Goal: Task Accomplishment & Management: Use online tool/utility

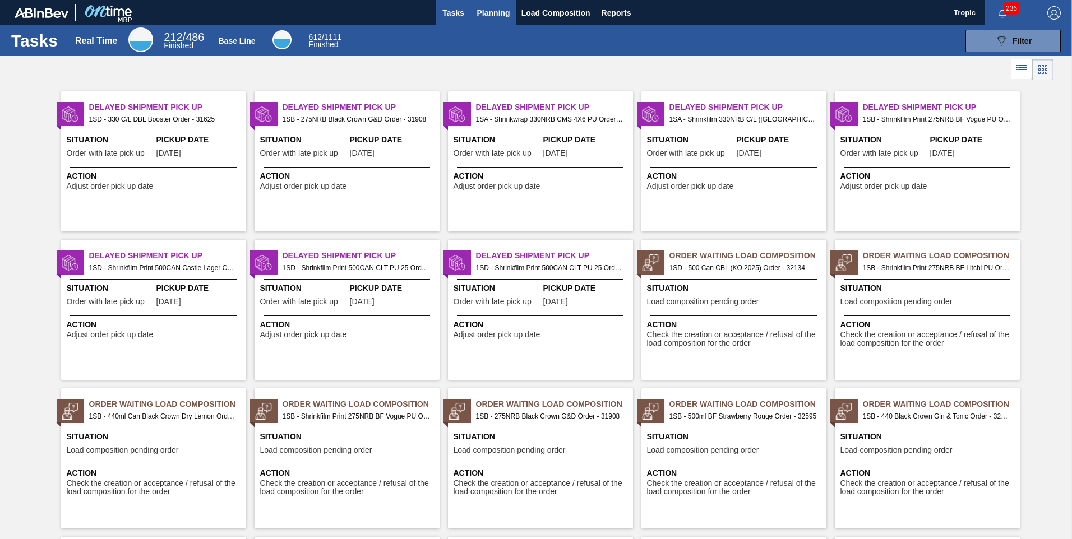
click at [491, 8] on span "Planning" at bounding box center [493, 12] width 33 height 13
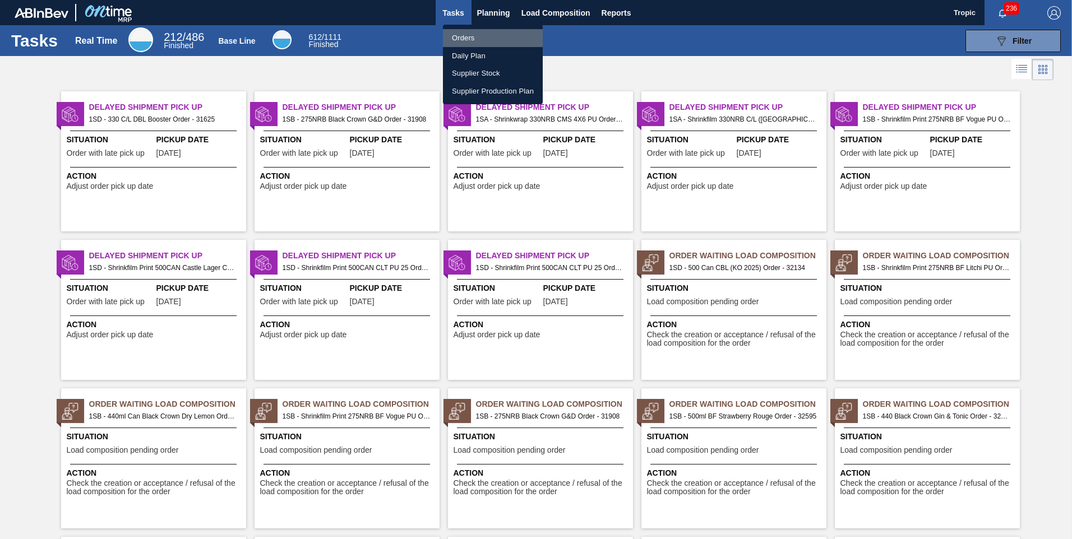
click at [471, 36] on li "Orders" at bounding box center [493, 38] width 100 height 18
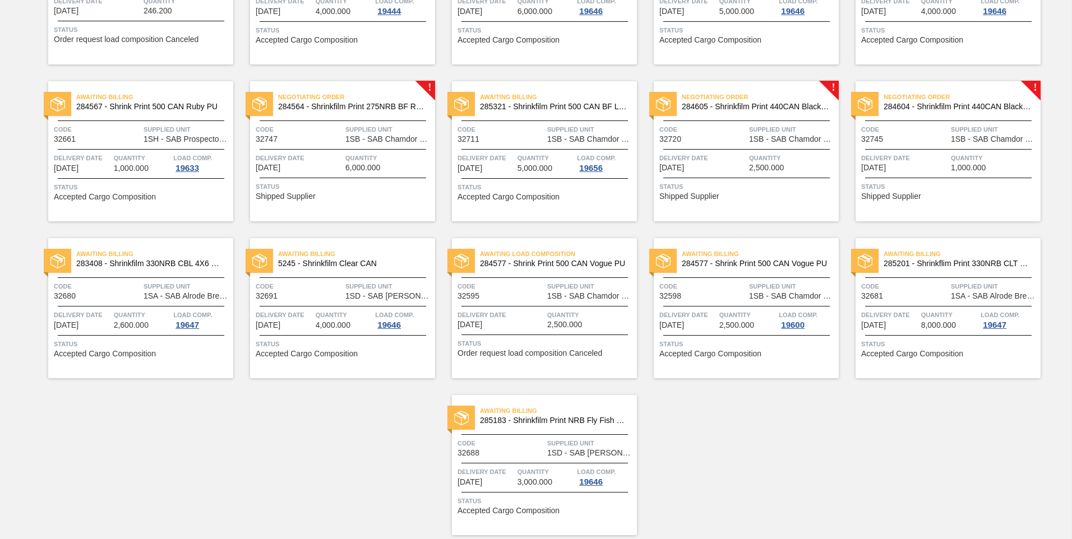
scroll to position [493, 0]
click at [959, 183] on span "Status" at bounding box center [949, 185] width 177 height 11
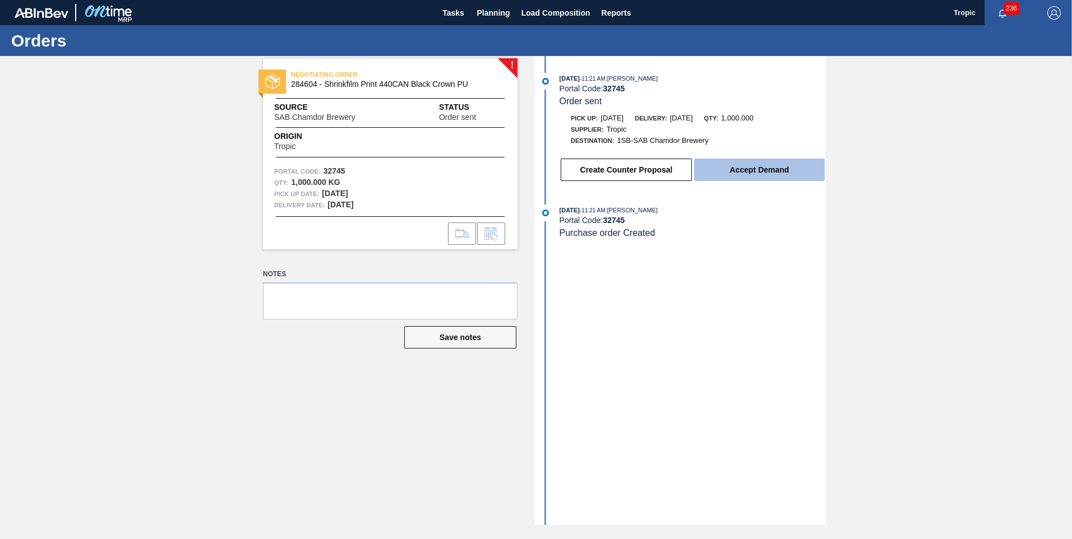
click at [776, 173] on button "Accept Demand" at bounding box center [759, 170] width 131 height 22
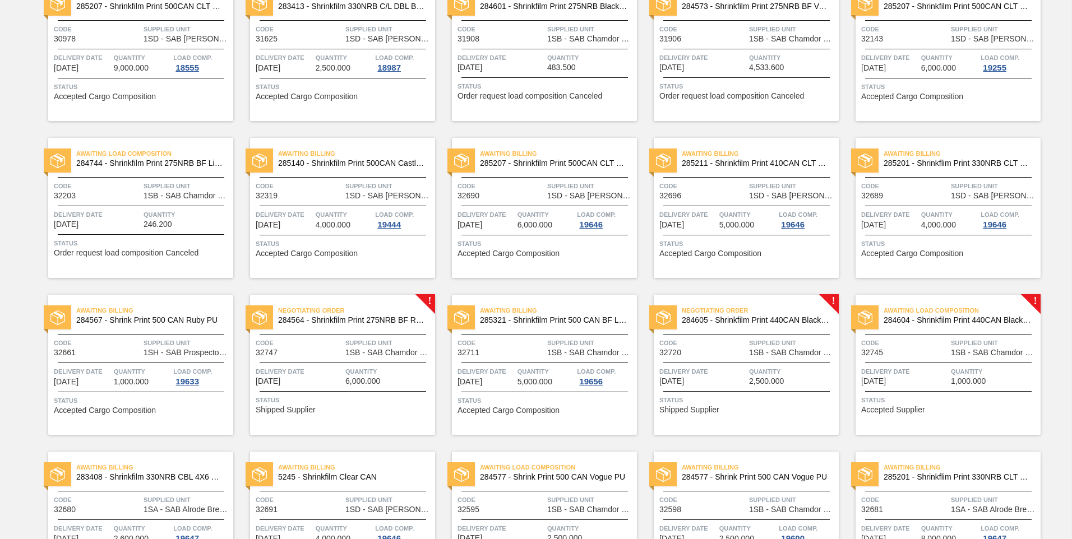
scroll to position [280, 0]
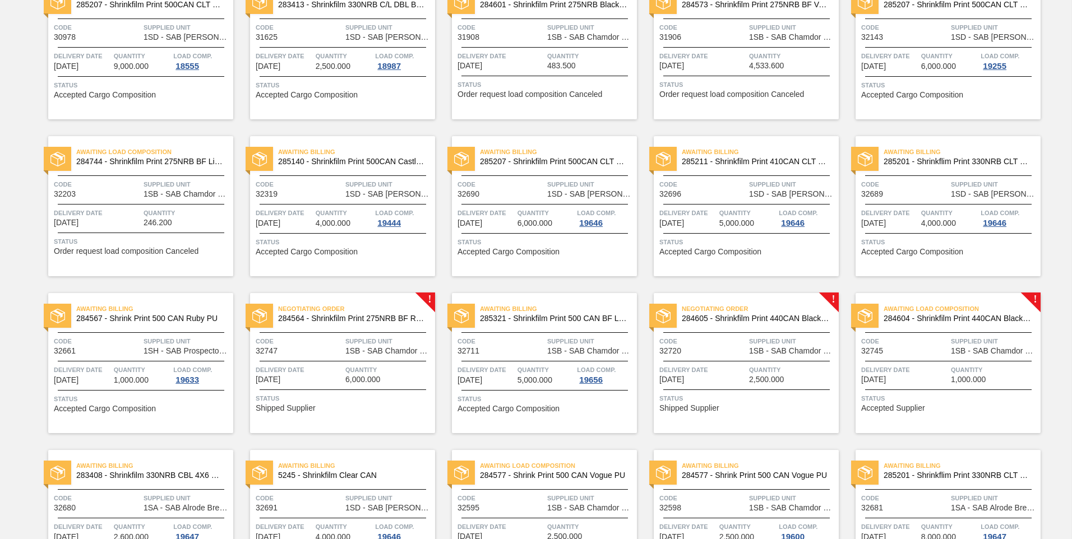
click at [729, 346] on span "Code" at bounding box center [702, 341] width 87 height 11
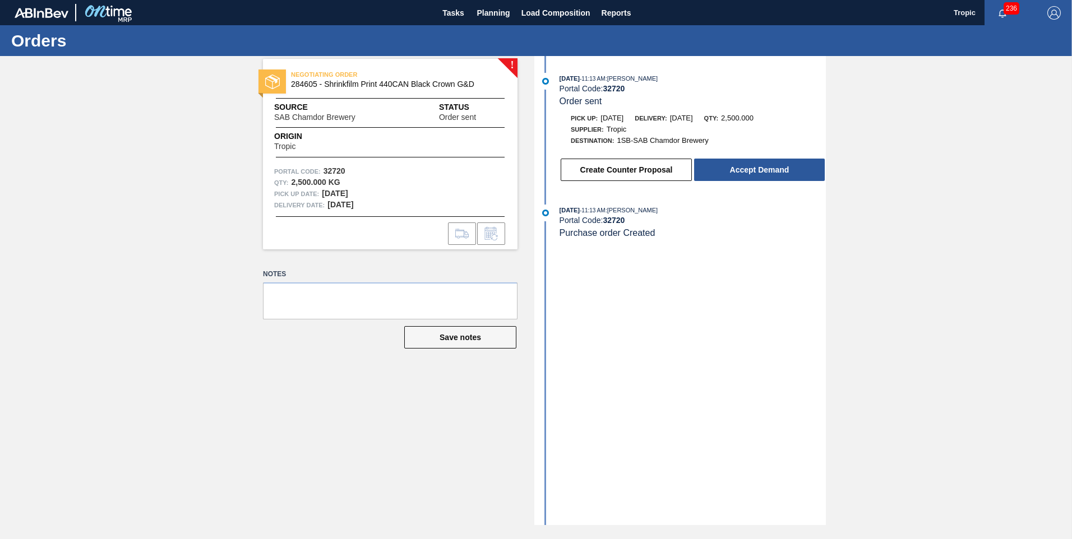
click at [761, 156] on div "Create Counter Proposal Accept Demand" at bounding box center [681, 167] width 289 height 30
click at [766, 165] on button "Accept Demand" at bounding box center [759, 170] width 131 height 22
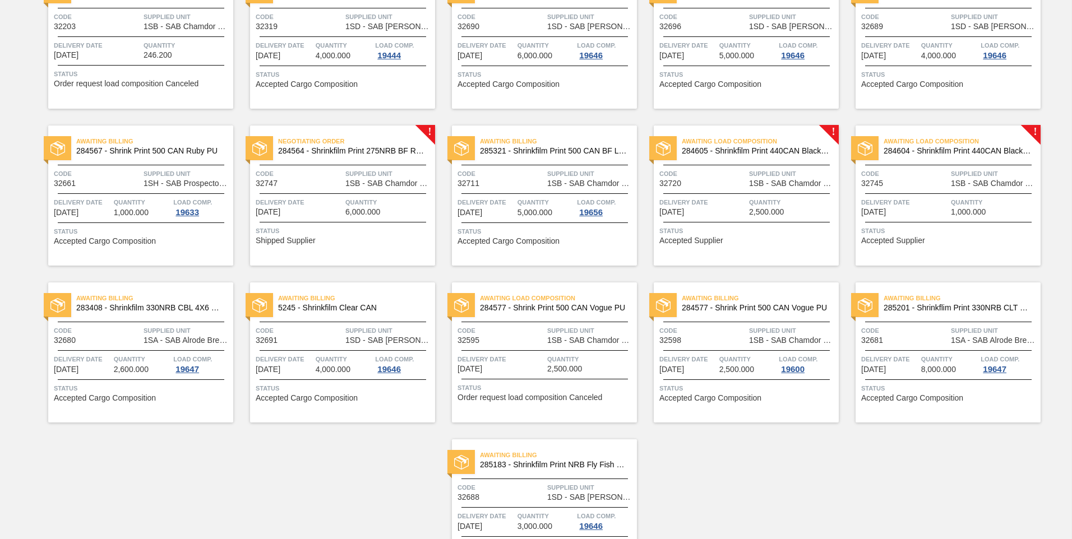
scroll to position [448, 0]
click at [344, 209] on div "Delivery Date [DATE] Quantity 6,000.000" at bounding box center [342, 206] width 185 height 20
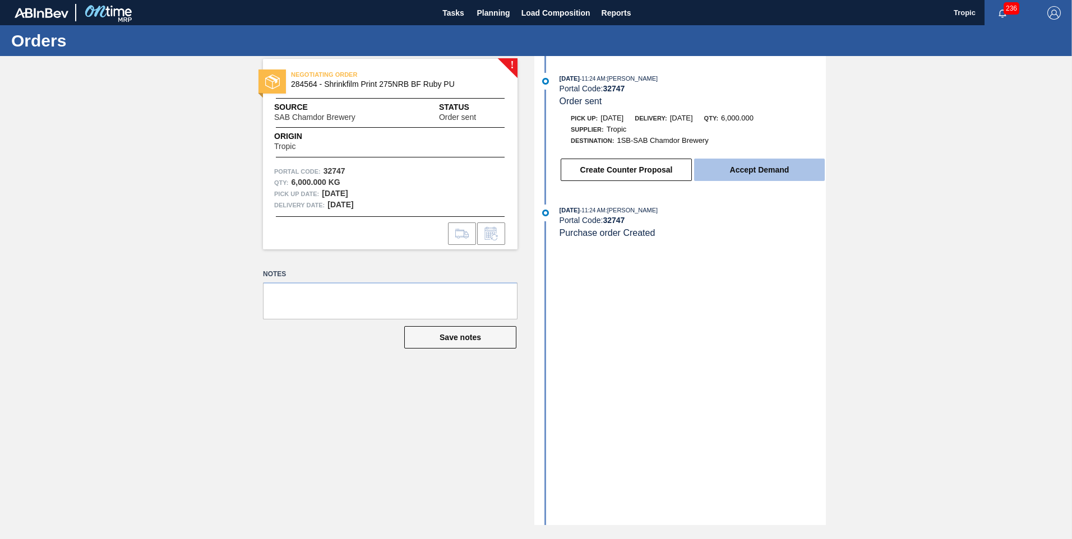
click at [726, 170] on button "Accept Demand" at bounding box center [759, 170] width 131 height 22
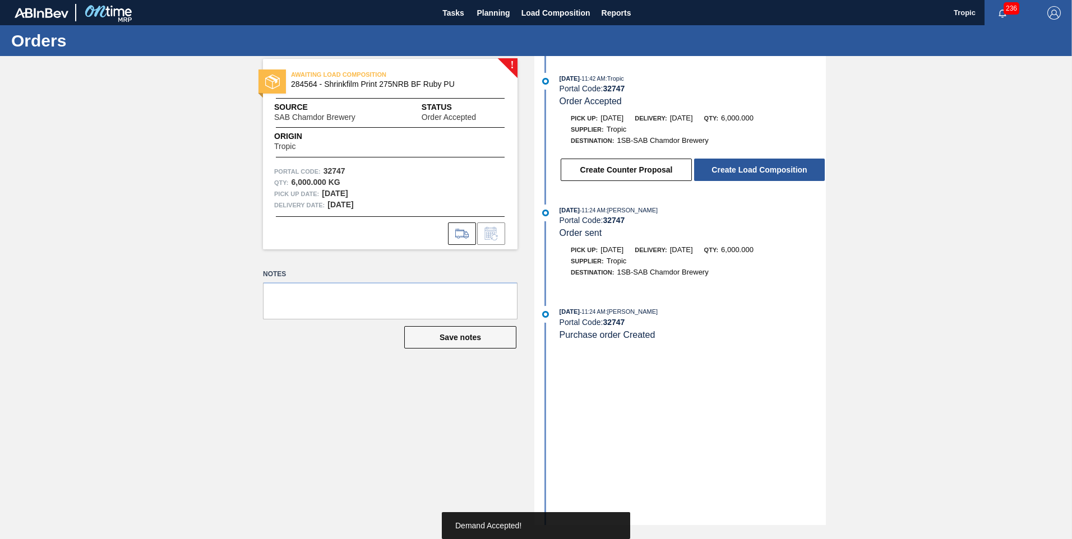
click at [734, 174] on button "Create Load Composition" at bounding box center [759, 170] width 131 height 22
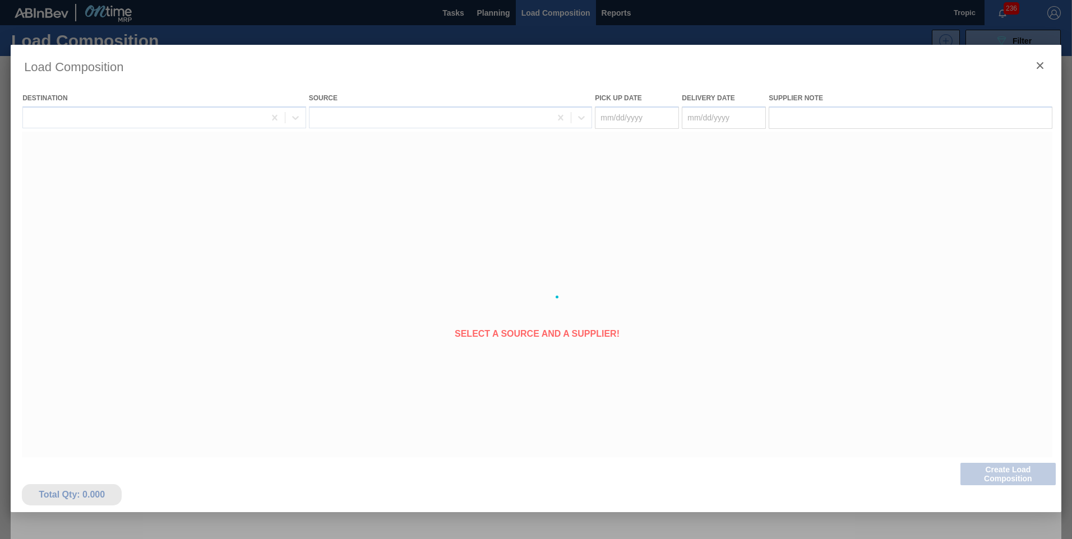
type Date "[DATE]"
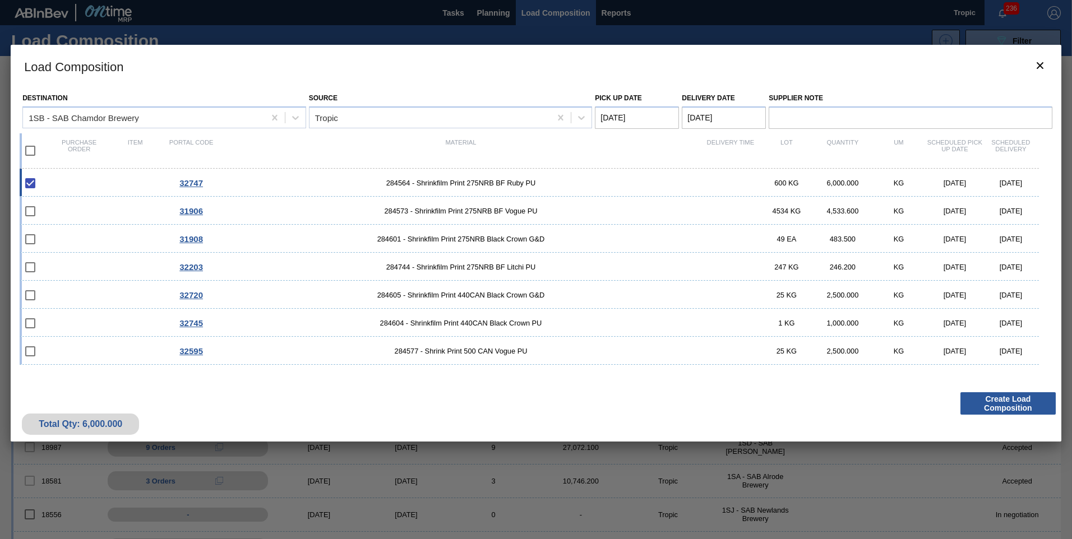
click at [636, 117] on Date "[DATE]" at bounding box center [637, 118] width 84 height 22
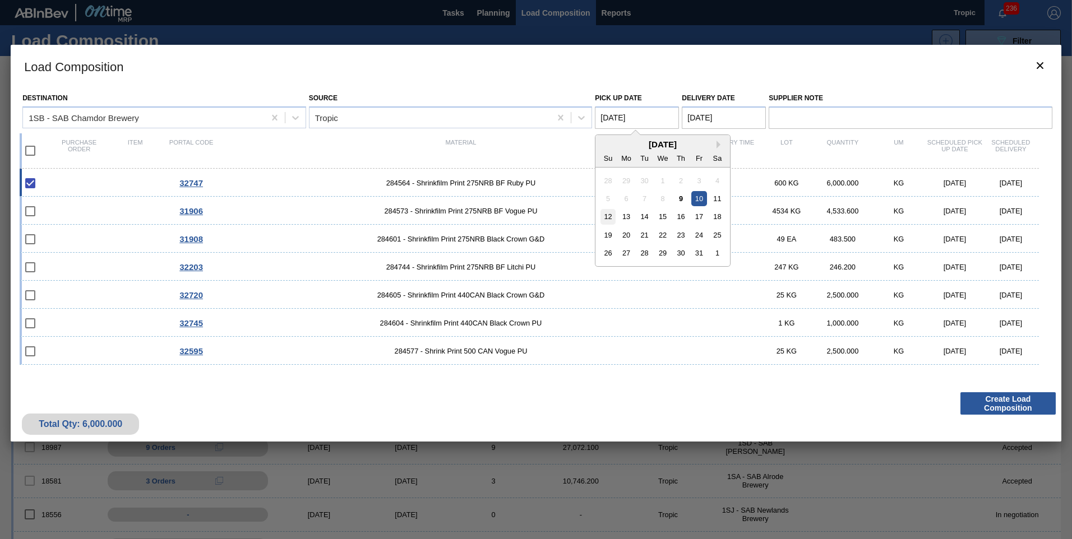
click at [608, 217] on div "12" at bounding box center [607, 216] width 15 height 15
type Date "[DATE]"
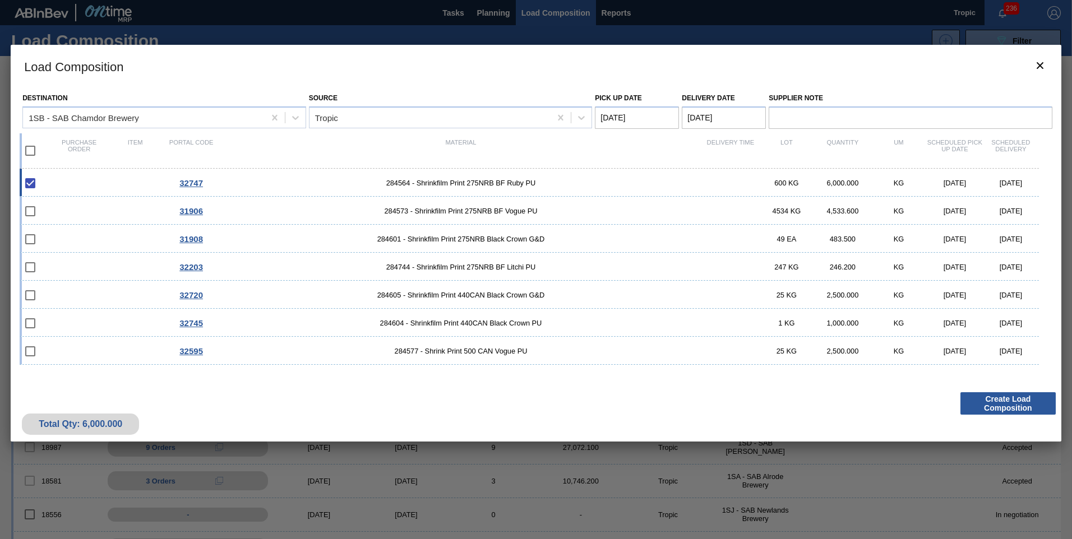
click at [705, 114] on Date "[DATE]" at bounding box center [724, 118] width 84 height 22
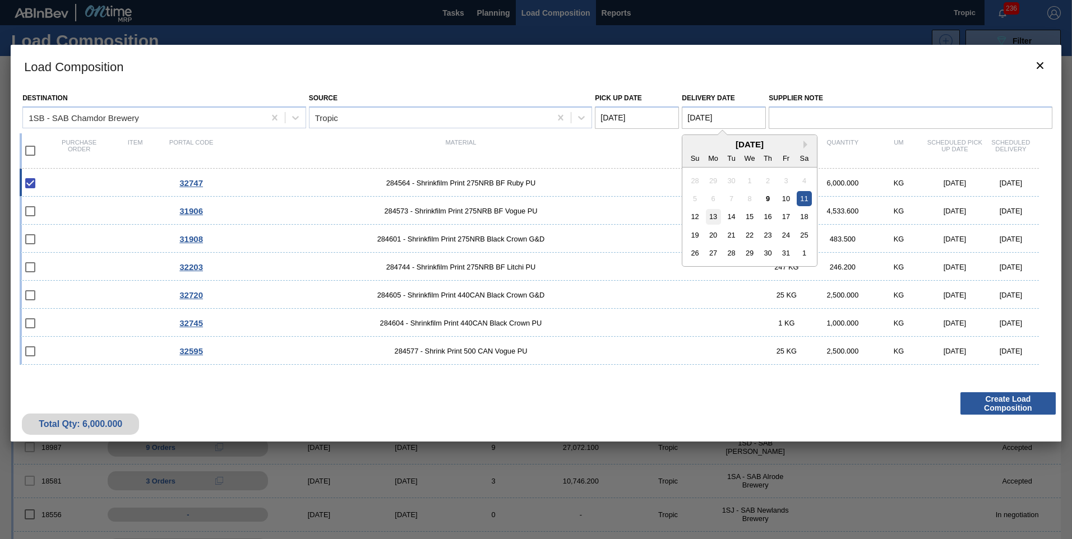
click at [716, 219] on div "13" at bounding box center [713, 216] width 15 height 15
type Date "[DATE]"
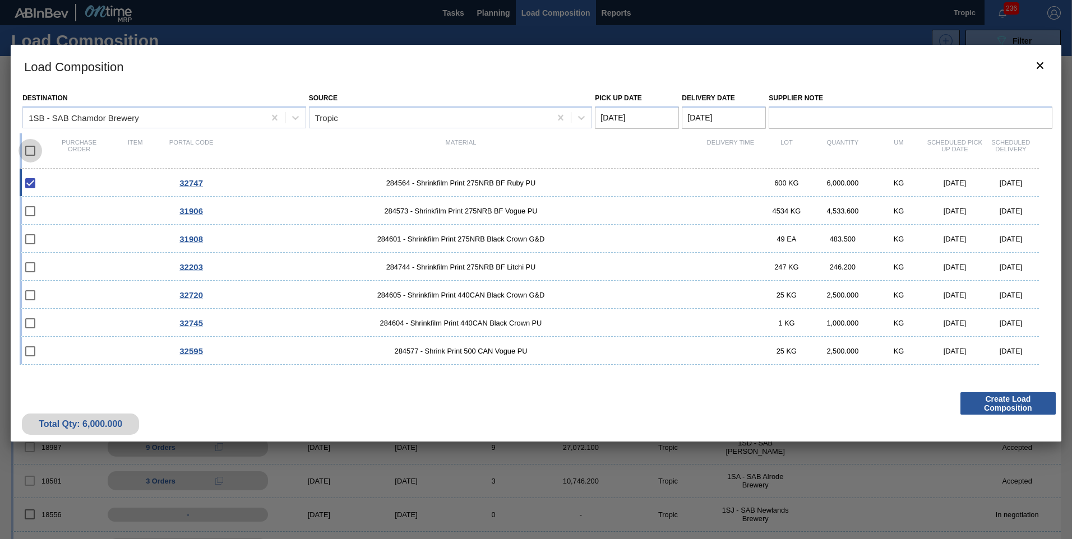
click at [29, 153] on input "checkbox" at bounding box center [30, 151] width 24 height 24
checkbox input "true"
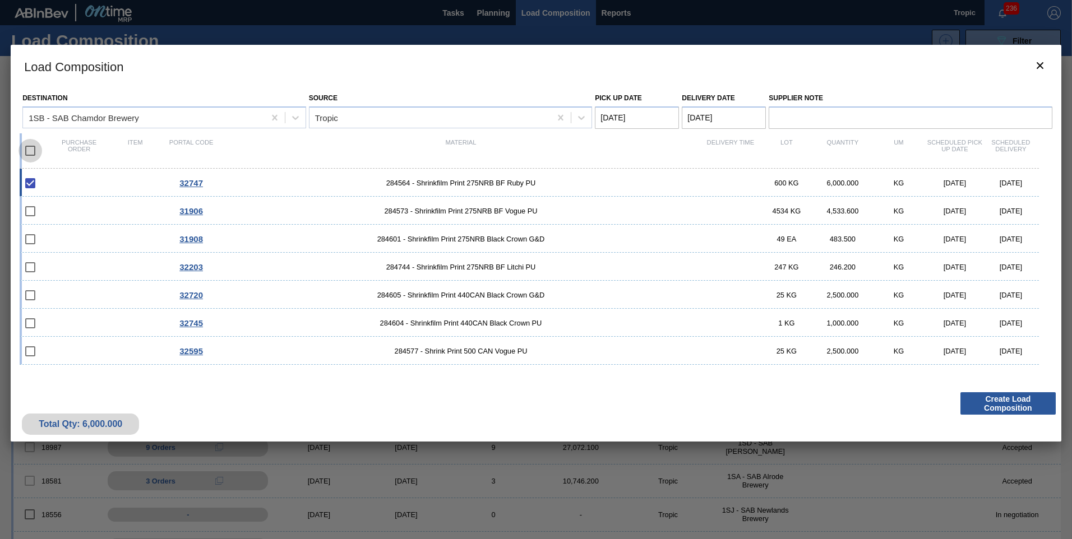
checkbox input "true"
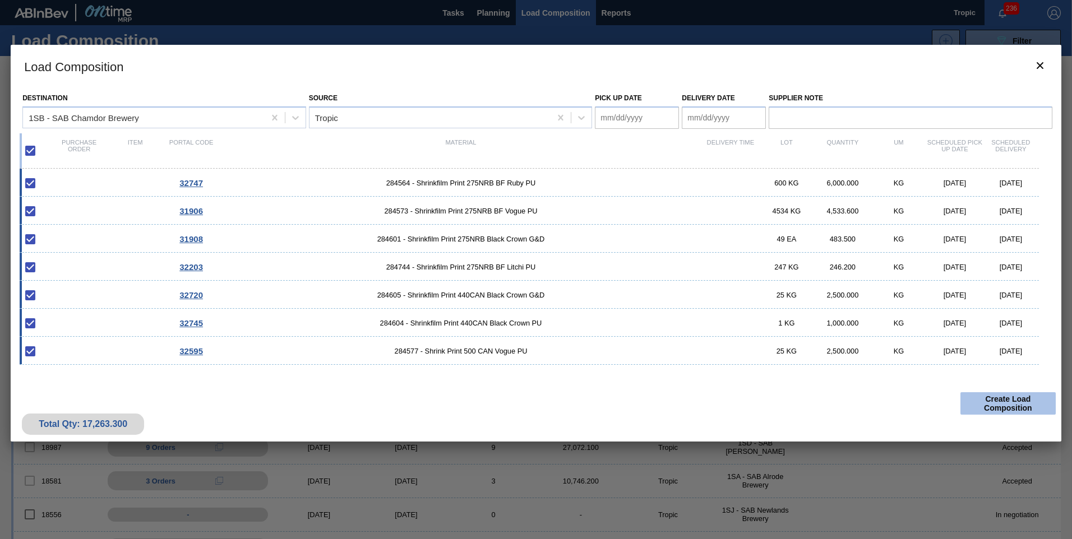
click at [999, 405] on button "Create Load Composition" at bounding box center [1007, 403] width 95 height 22
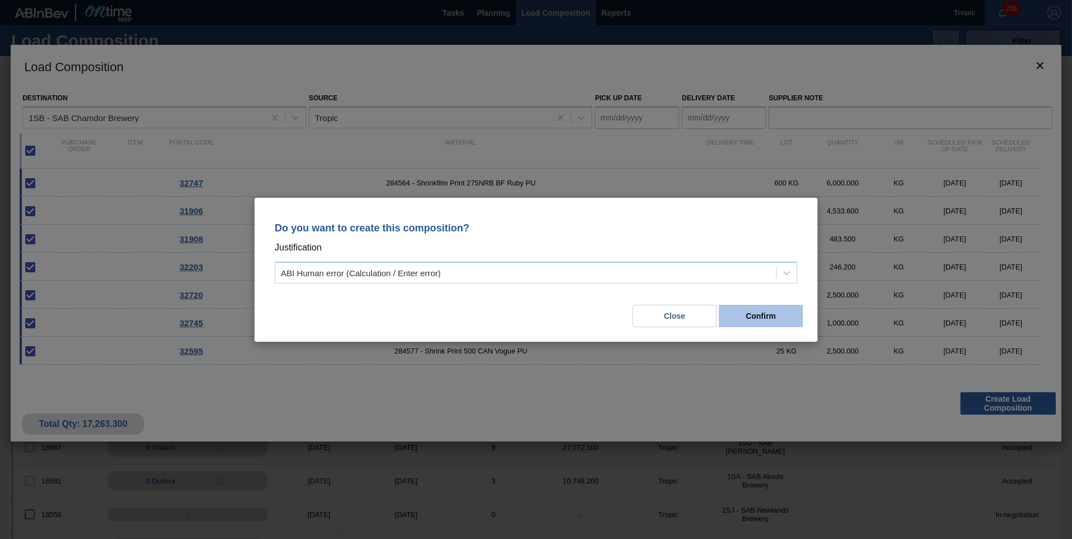
click at [773, 326] on button "Confirm" at bounding box center [761, 316] width 84 height 22
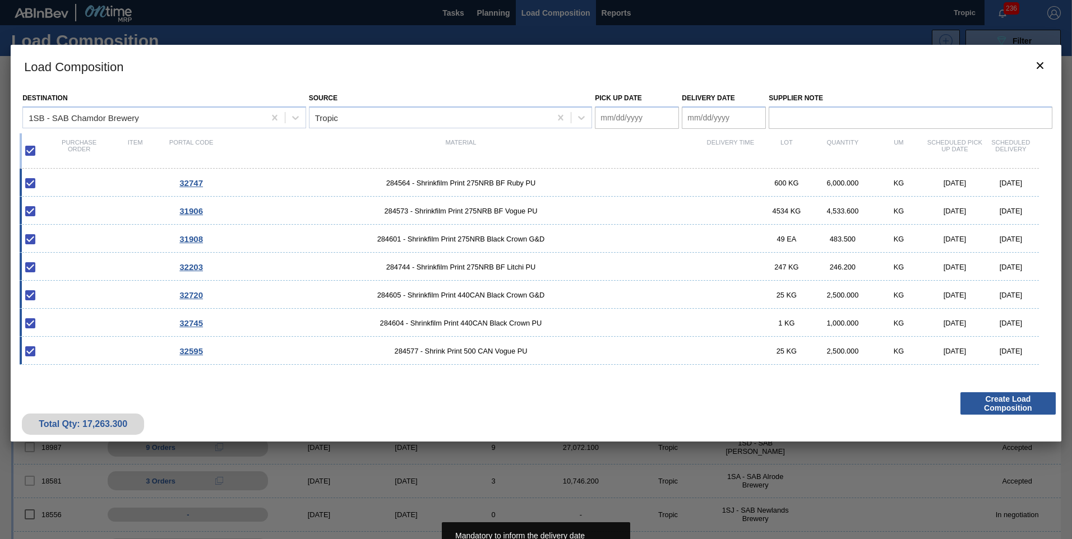
click at [640, 123] on Date "Pick up Date" at bounding box center [637, 118] width 84 height 22
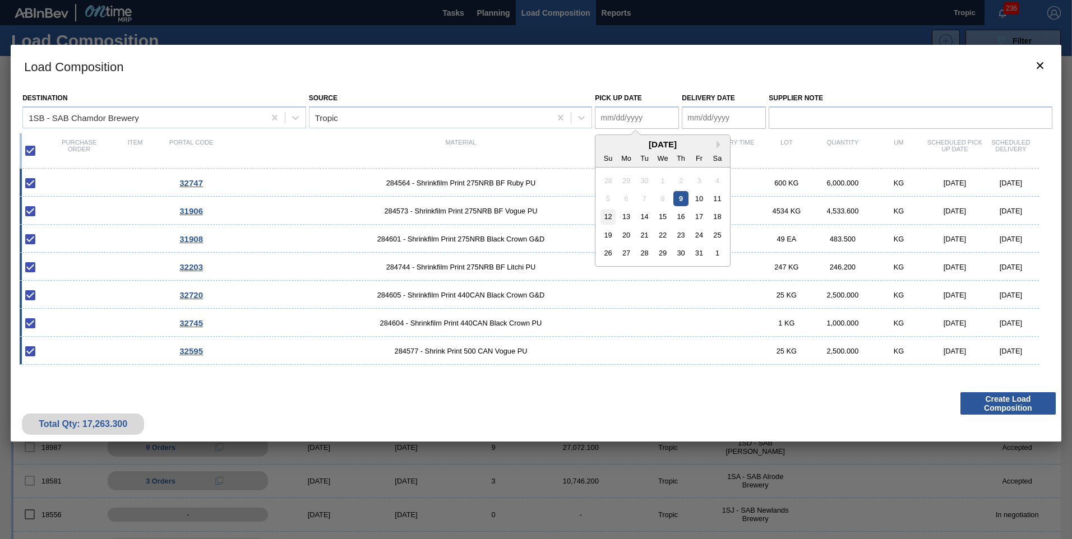
click at [609, 221] on div "12" at bounding box center [607, 216] width 15 height 15
type Date "[DATE]"
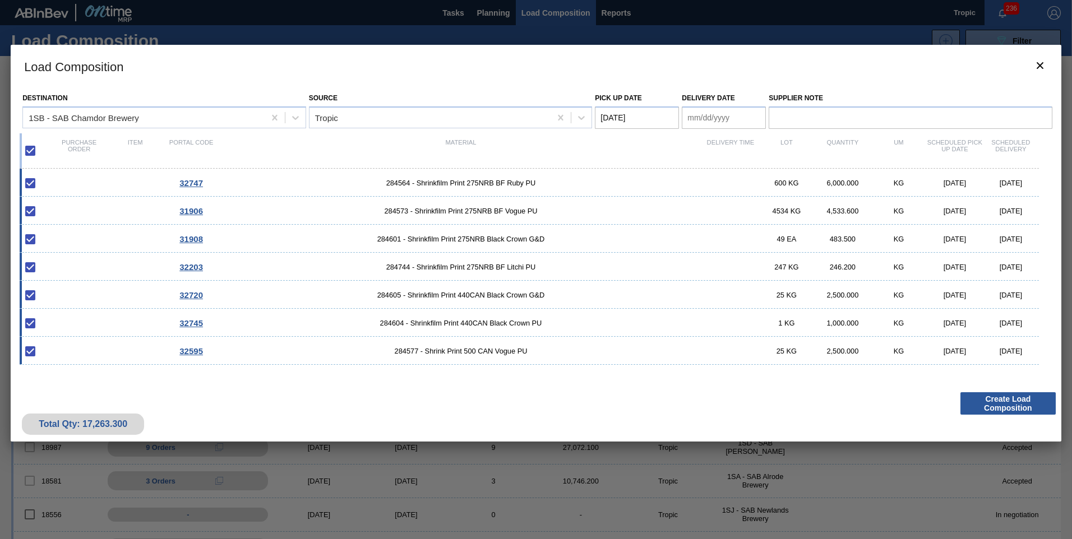
click at [716, 117] on Date "Delivery Date" at bounding box center [724, 118] width 84 height 22
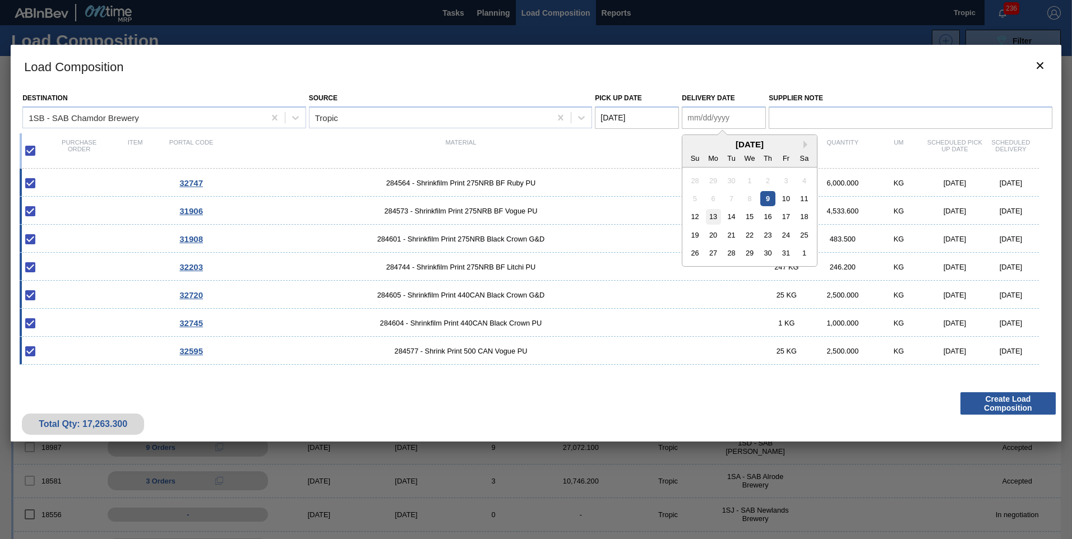
click at [711, 219] on div "13" at bounding box center [713, 216] width 15 height 15
type Date "[DATE]"
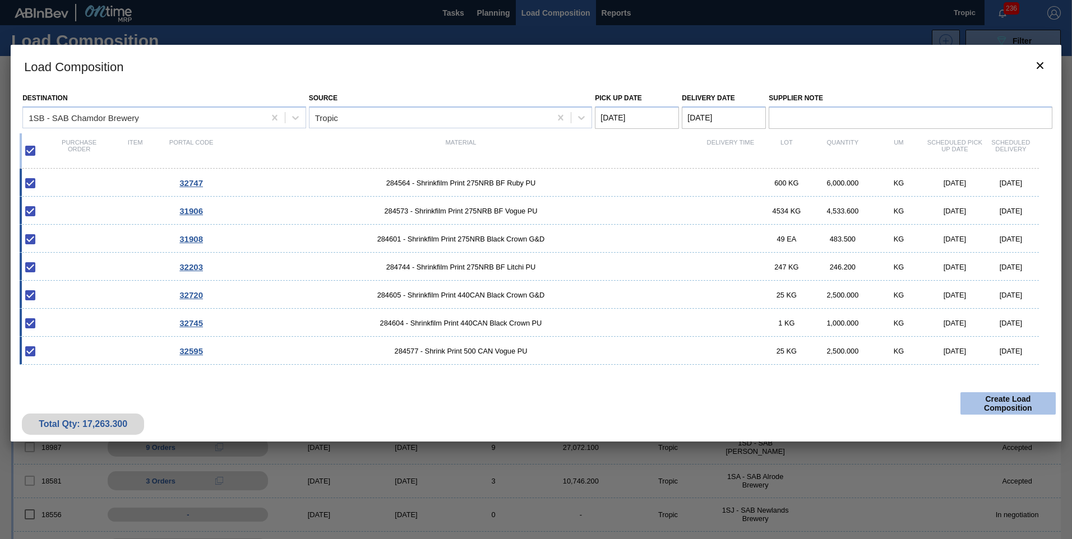
click at [985, 400] on button "Create Load Composition" at bounding box center [1007, 403] width 95 height 22
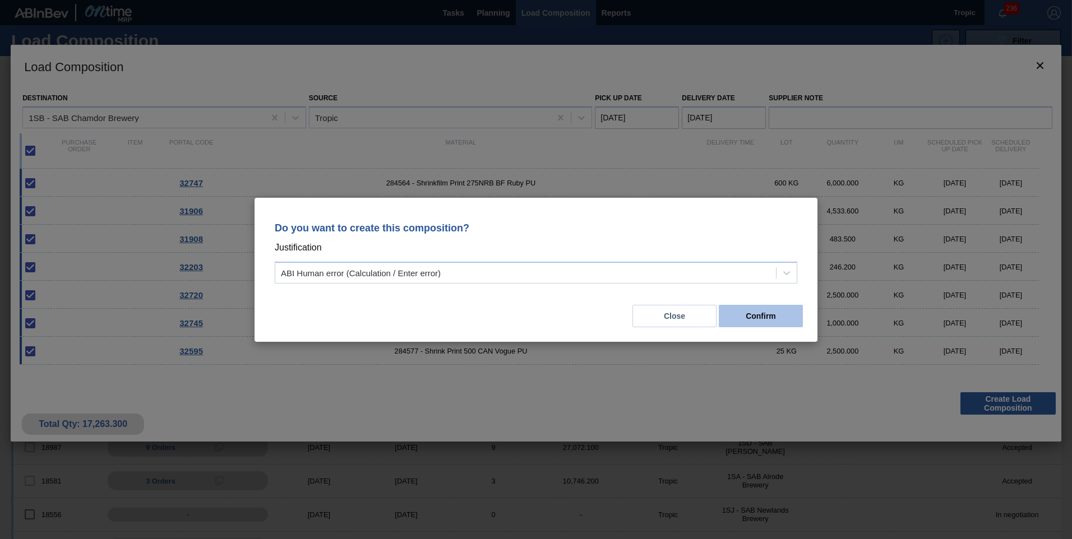
click at [745, 322] on button "Confirm" at bounding box center [761, 316] width 84 height 22
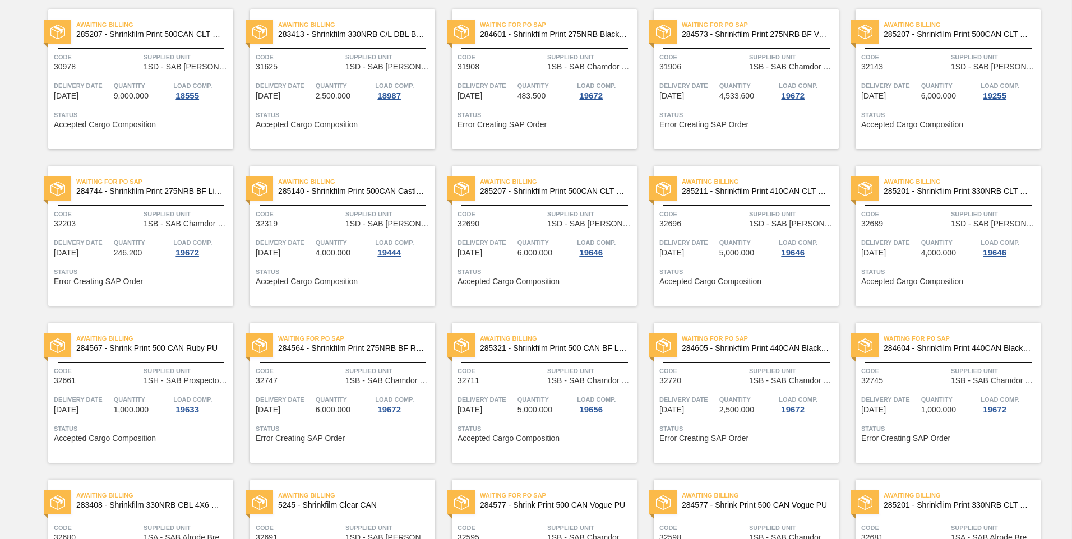
scroll to position [250, 0]
click at [380, 406] on div "19672" at bounding box center [389, 410] width 28 height 9
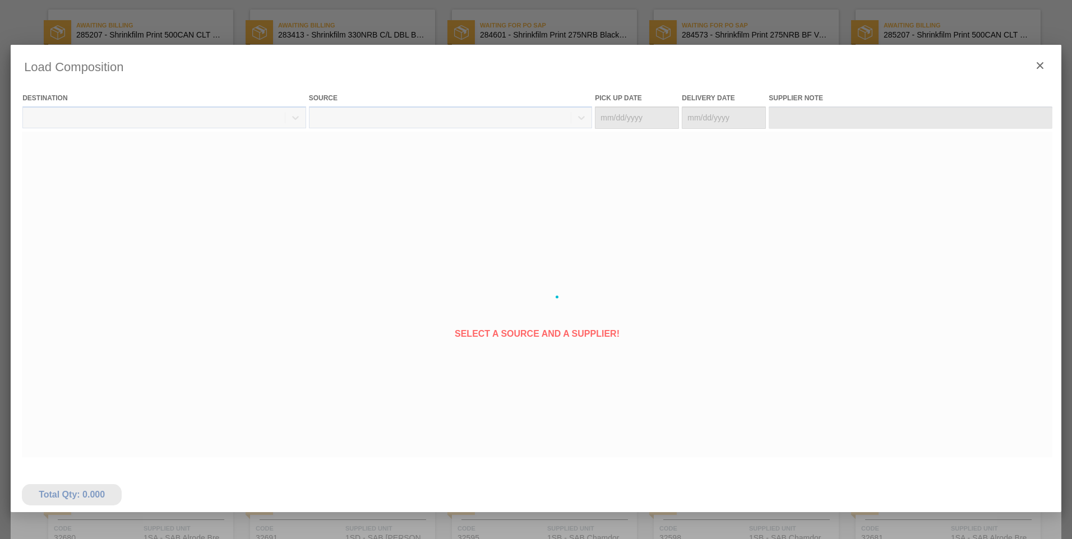
type Date "[DATE]"
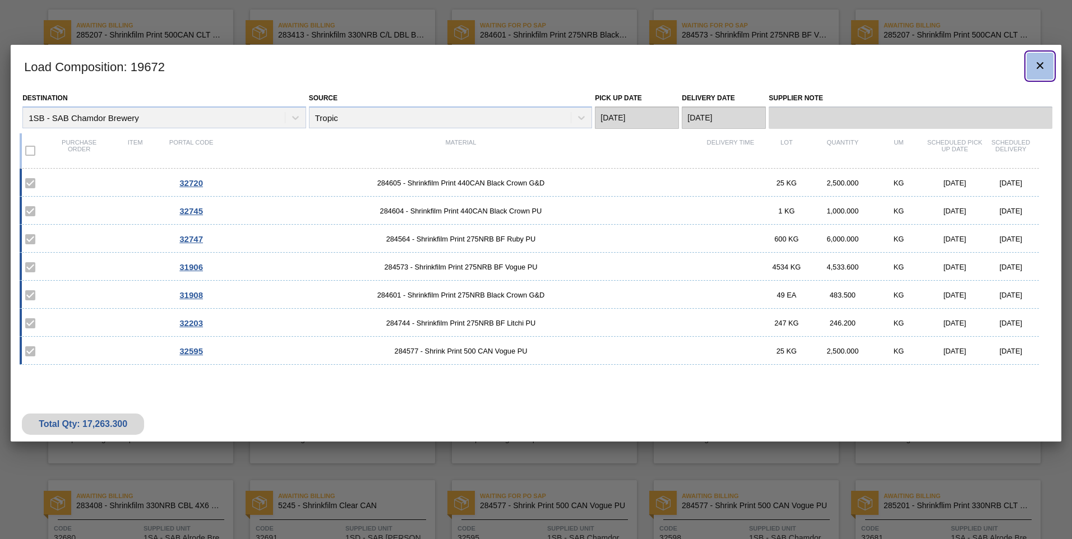
click at [1039, 65] on icon "botão de ícone" at bounding box center [1040, 65] width 7 height 7
